Goal: Task Accomplishment & Management: Use online tool/utility

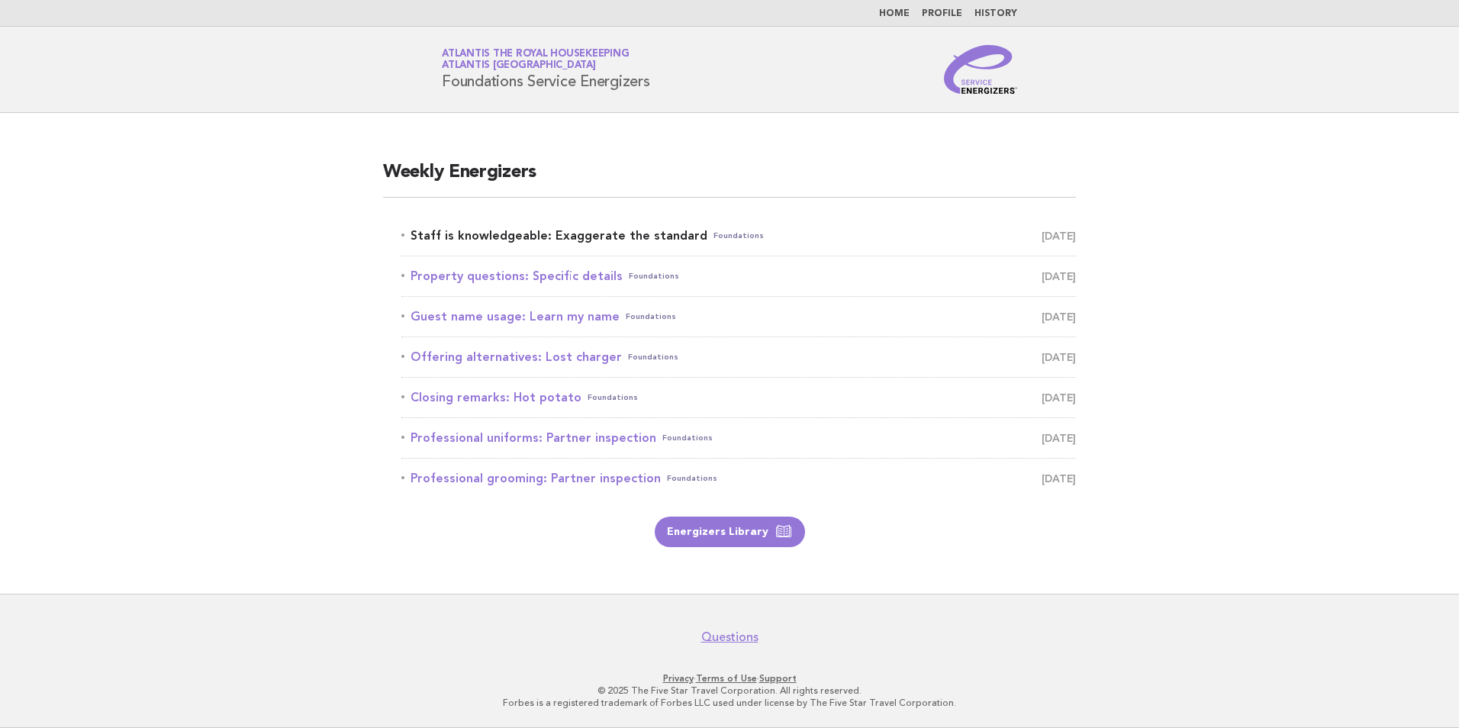
click at [600, 234] on link "Staff is knowledgeable: Exaggerate the standard Foundations September 26" at bounding box center [738, 235] width 675 height 21
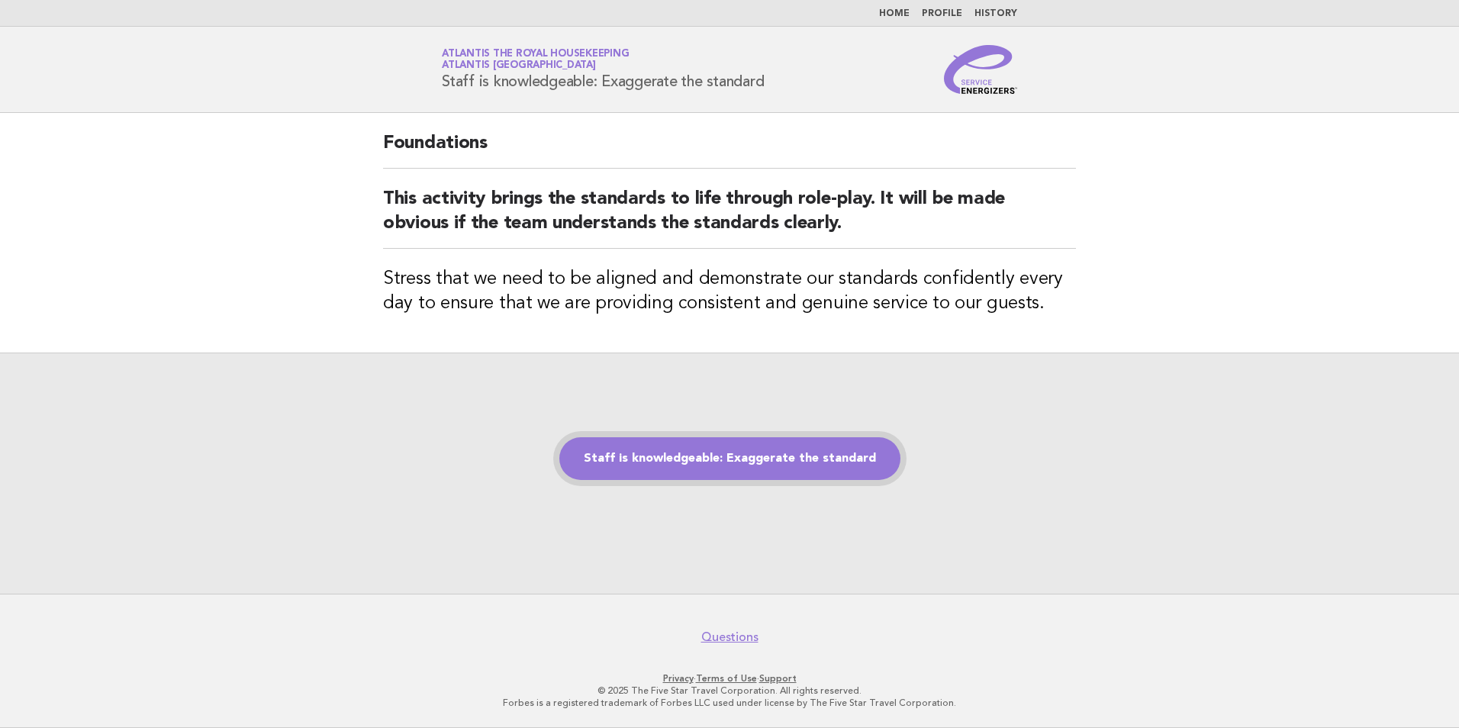
click at [705, 450] on link "Staff is knowledgeable: Exaggerate the standard" at bounding box center [730, 458] width 341 height 43
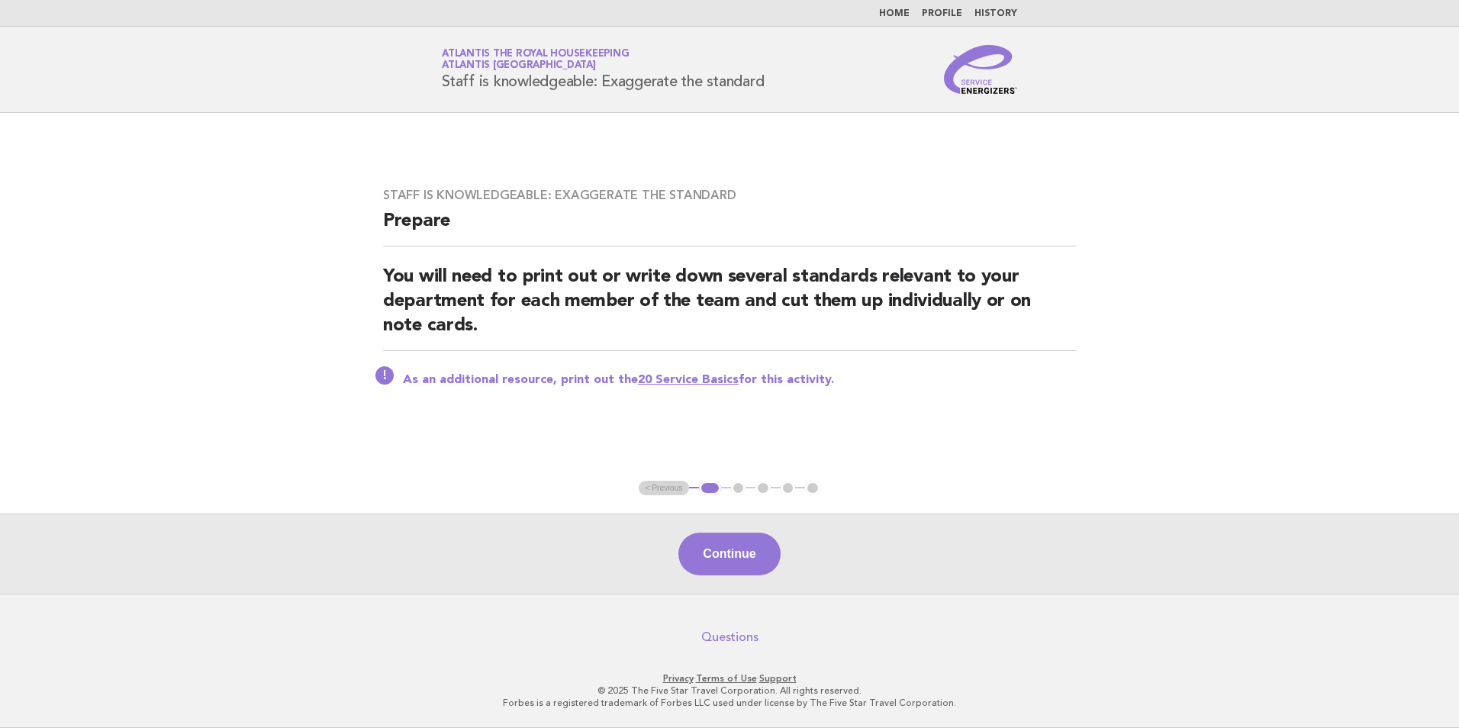
click at [714, 643] on link "Questions" at bounding box center [729, 637] width 57 height 15
click at [727, 547] on button "Continue" at bounding box center [730, 554] width 102 height 43
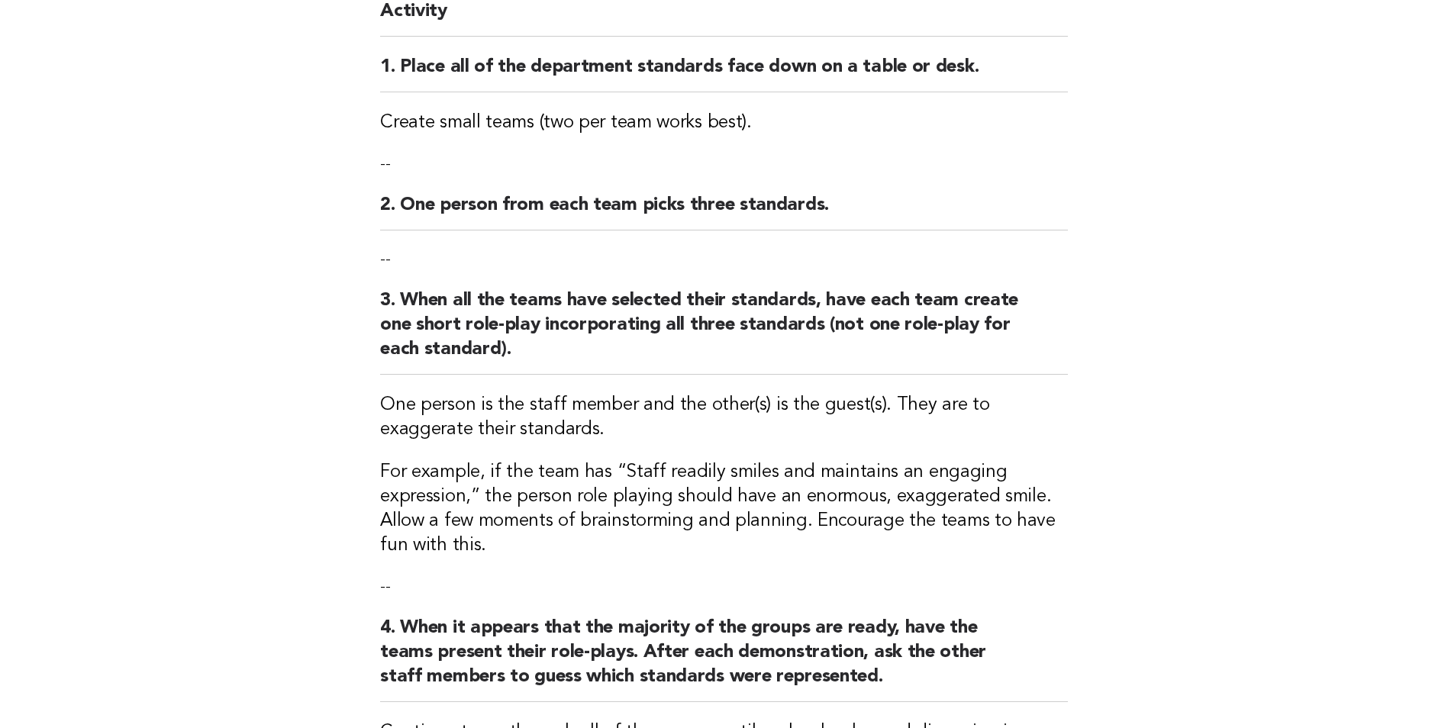
scroll to position [479, 0]
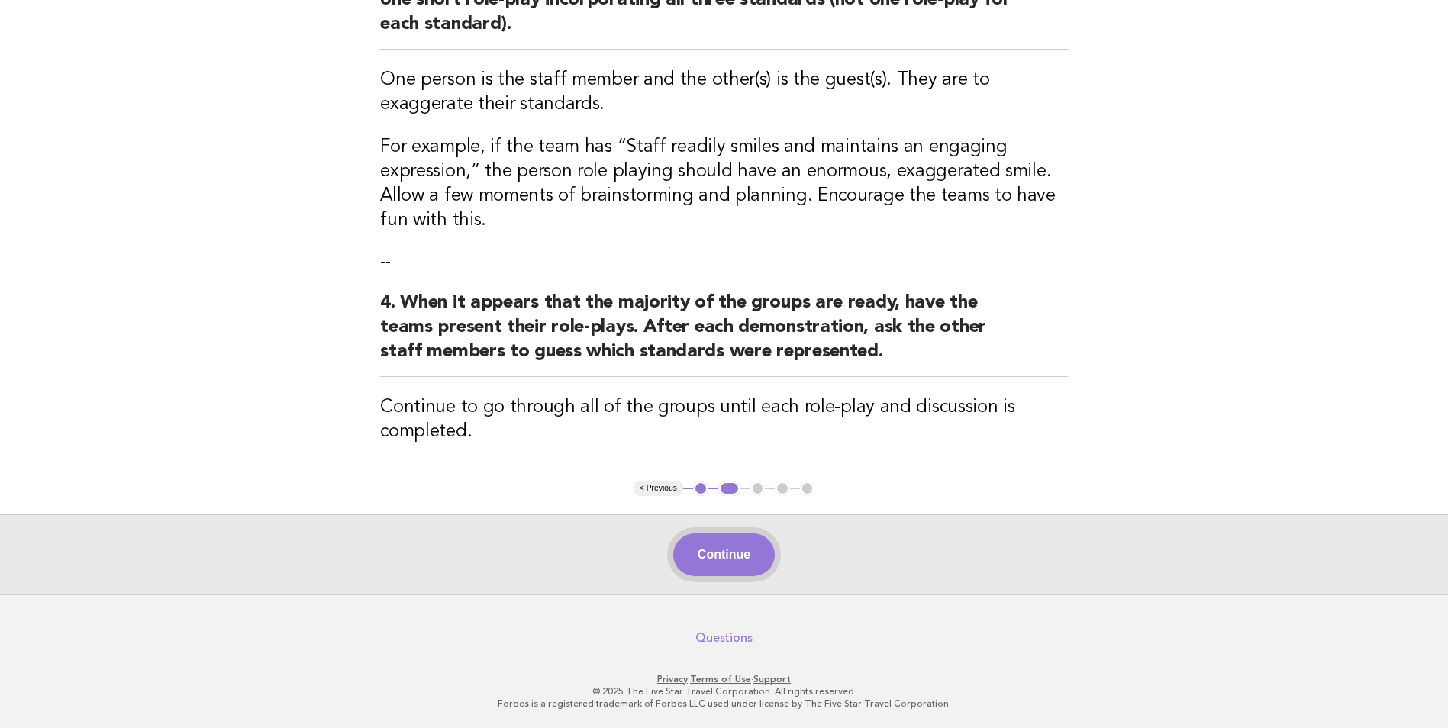
click at [723, 561] on button "Continue" at bounding box center [724, 555] width 102 height 43
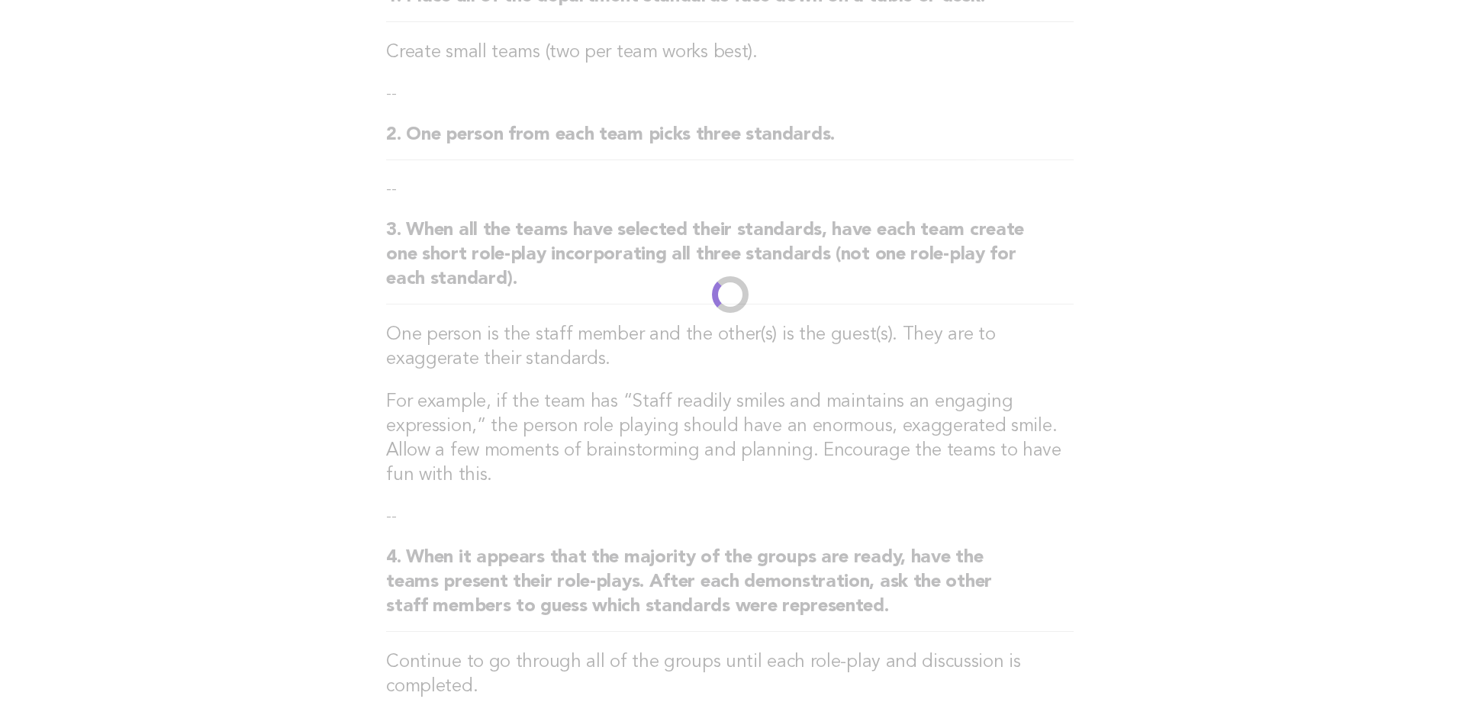
scroll to position [0, 0]
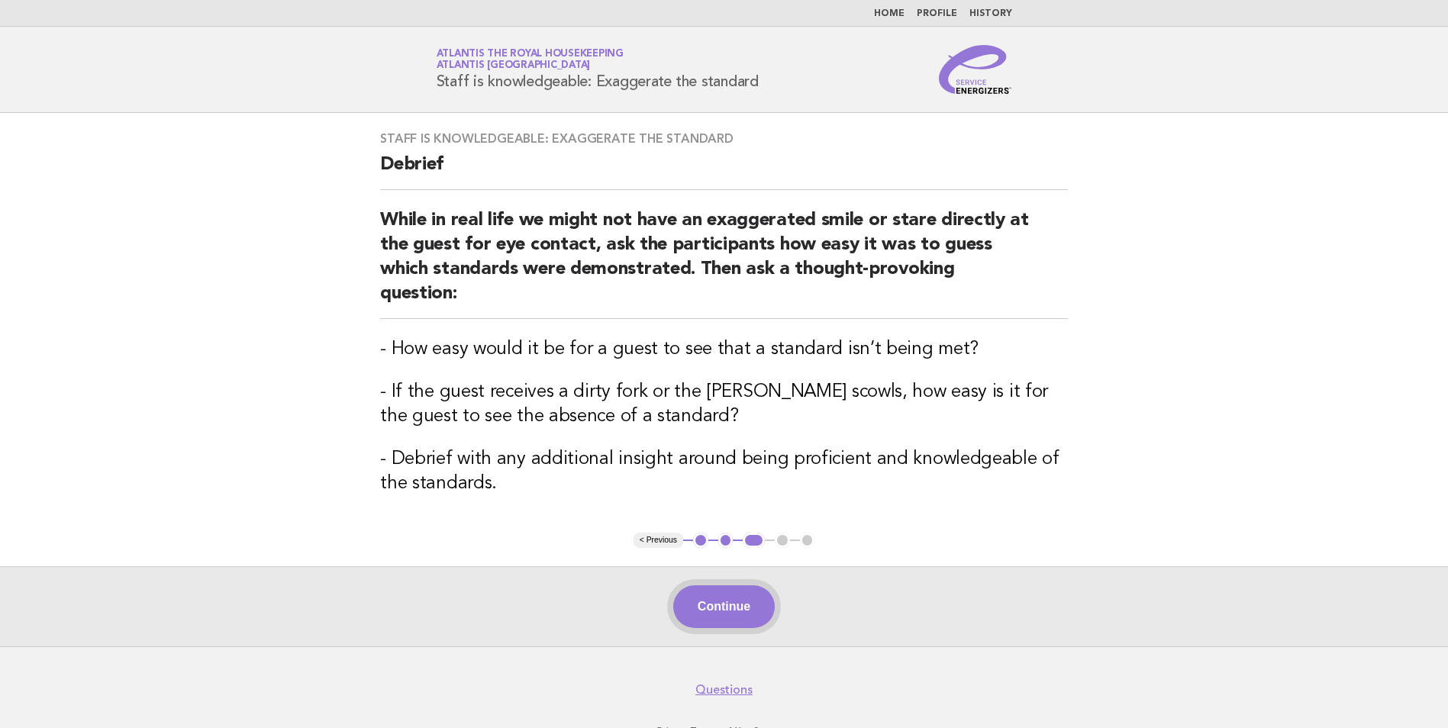
click at [730, 587] on button "Continue" at bounding box center [724, 606] width 102 height 43
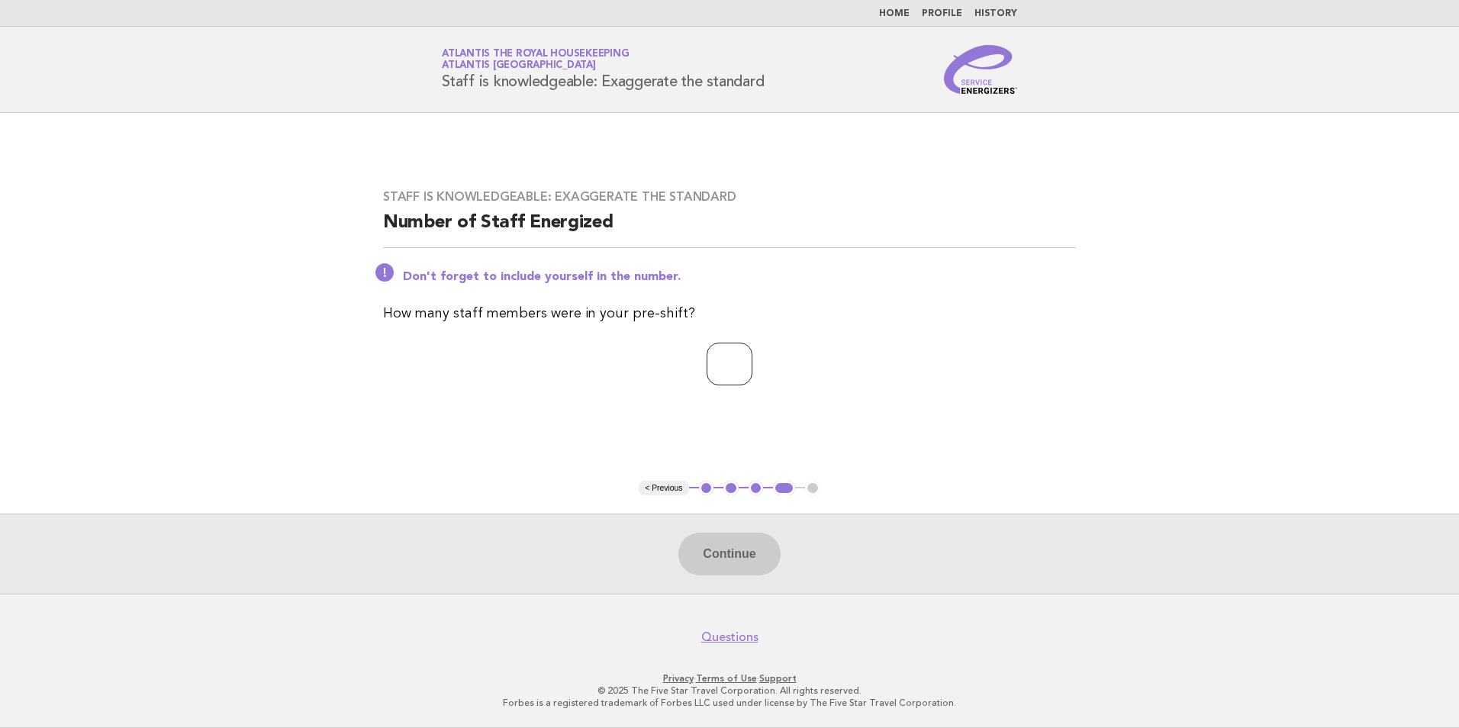
click at [711, 360] on input "number" at bounding box center [730, 364] width 46 height 43
type input "**"
click at [743, 537] on button "Continue" at bounding box center [730, 554] width 102 height 43
